Goal: Task Accomplishment & Management: Use online tool/utility

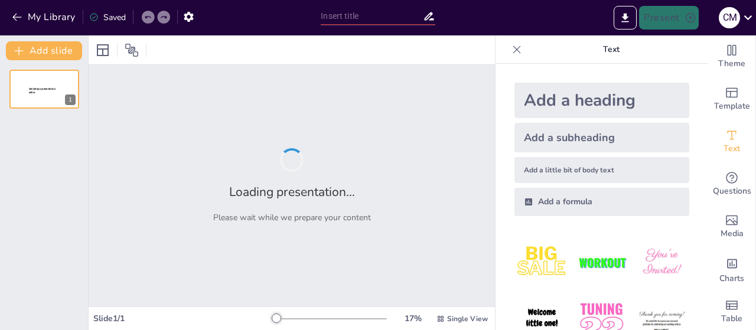
type input "Time Segments for Success: Encouraging Focus and Attention"
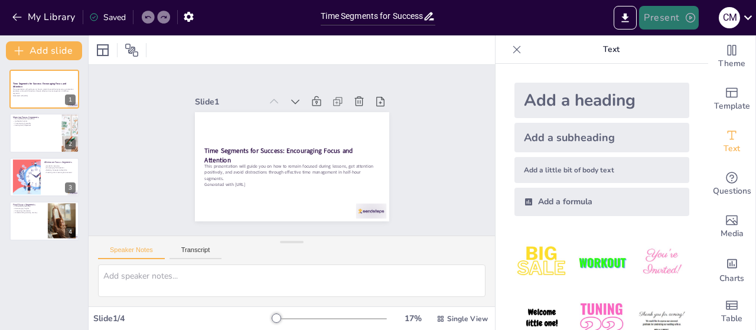
click at [660, 20] on button "Present" at bounding box center [668, 18] width 59 height 24
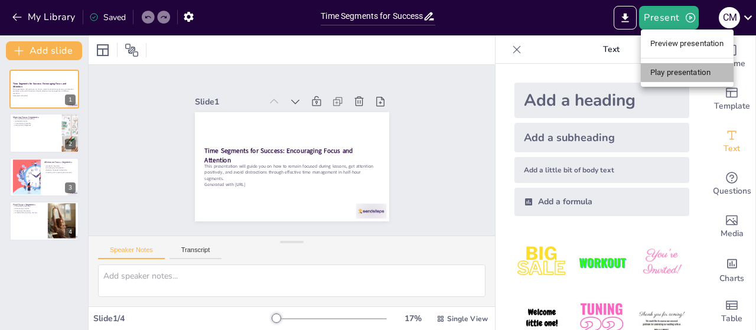
click at [667, 68] on li "Play presentation" at bounding box center [687, 72] width 93 height 19
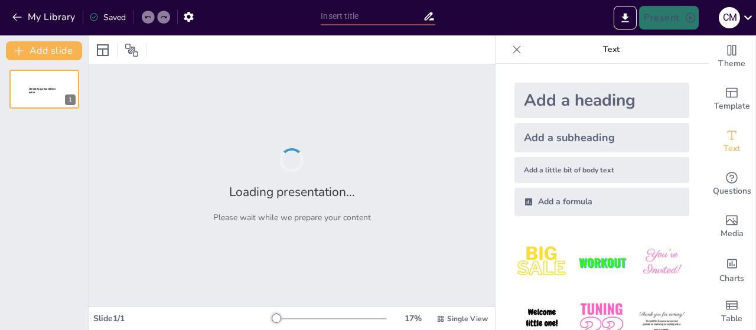
type input "Time Segments for Success: Encouraging Focus and Attention"
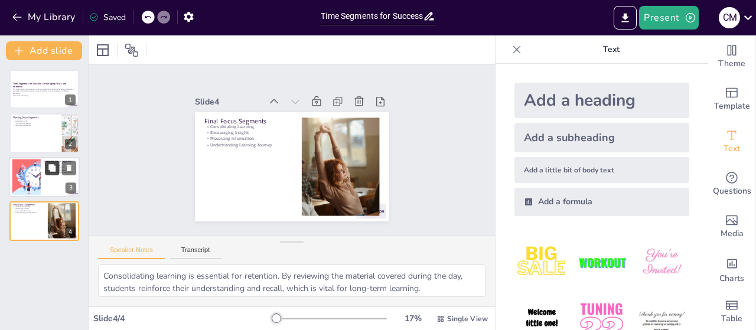
click at [52, 166] on icon at bounding box center [51, 167] width 7 height 7
type textarea "Hands-on activities are essential in keeping students engaged, especially durin…"
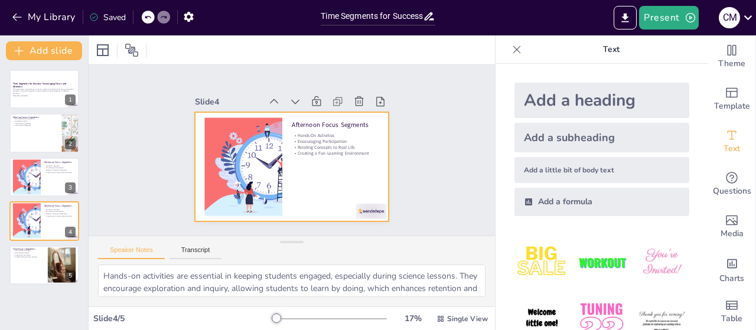
click at [314, 165] on div at bounding box center [290, 166] width 204 height 129
